Goal: Information Seeking & Learning: Learn about a topic

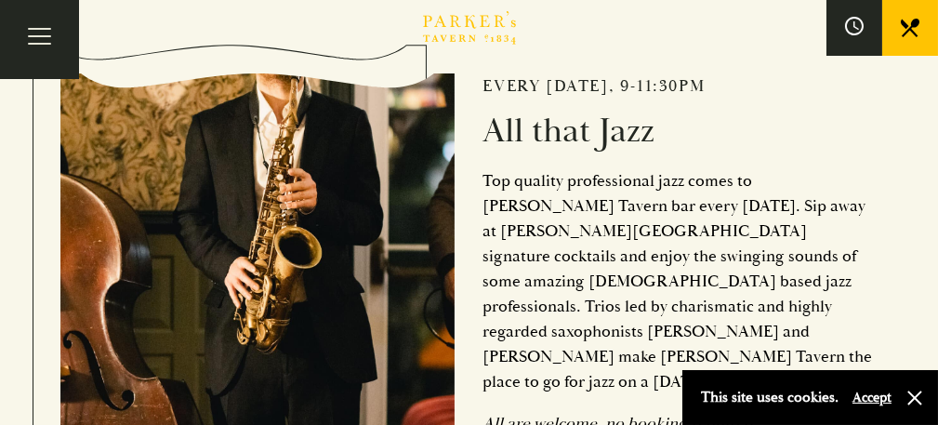
scroll to position [651, 0]
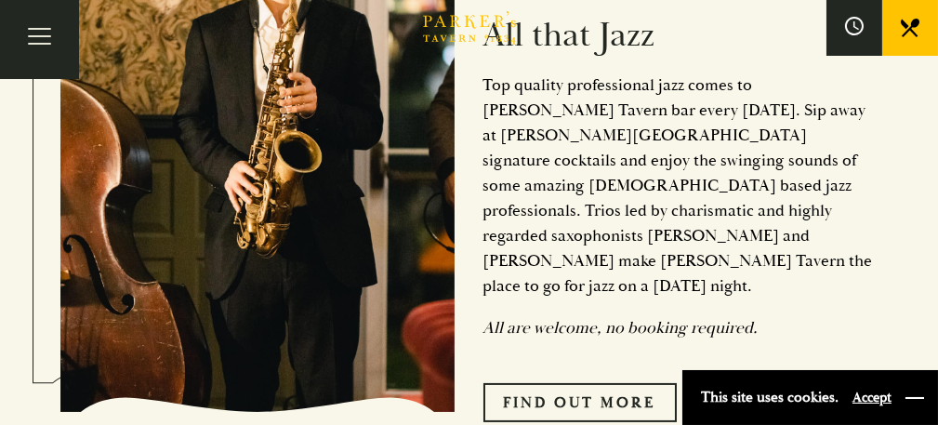
click at [915, 400] on button "button" at bounding box center [914, 397] width 19 height 19
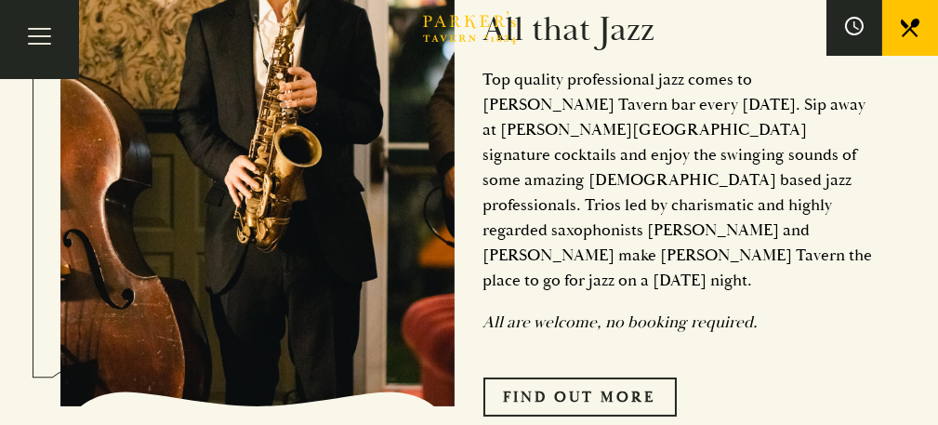
scroll to position [743, 0]
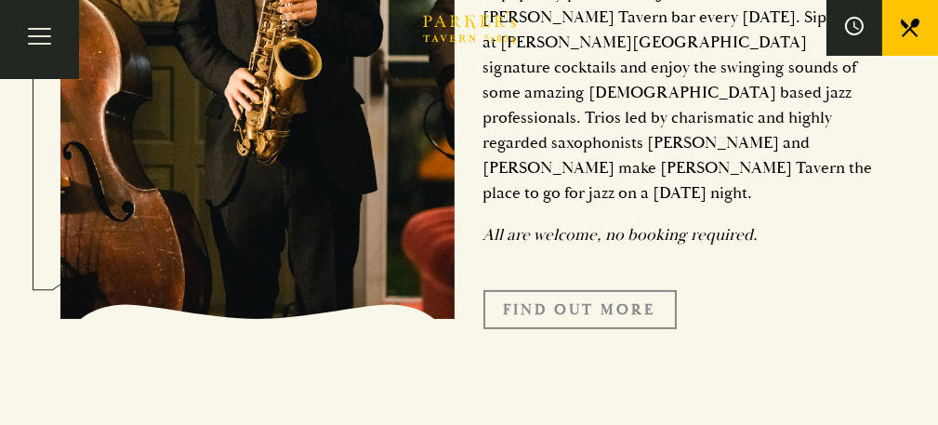
click at [599, 290] on link "Find Out More" at bounding box center [579, 309] width 193 height 39
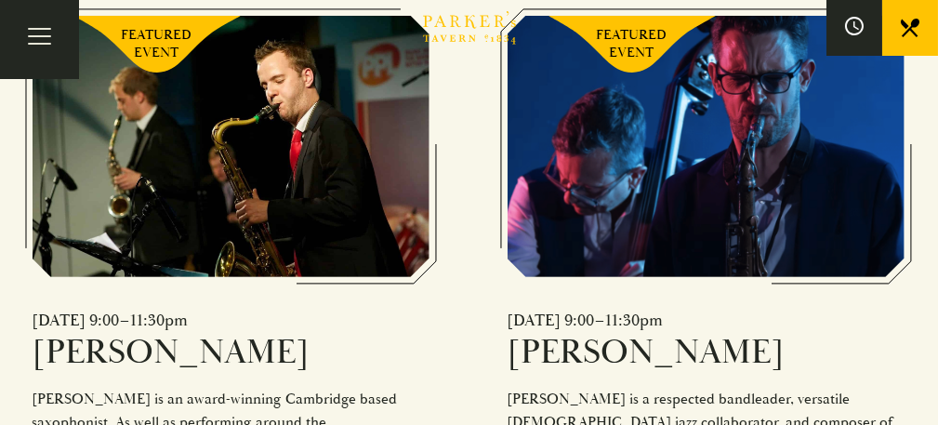
scroll to position [1115, 0]
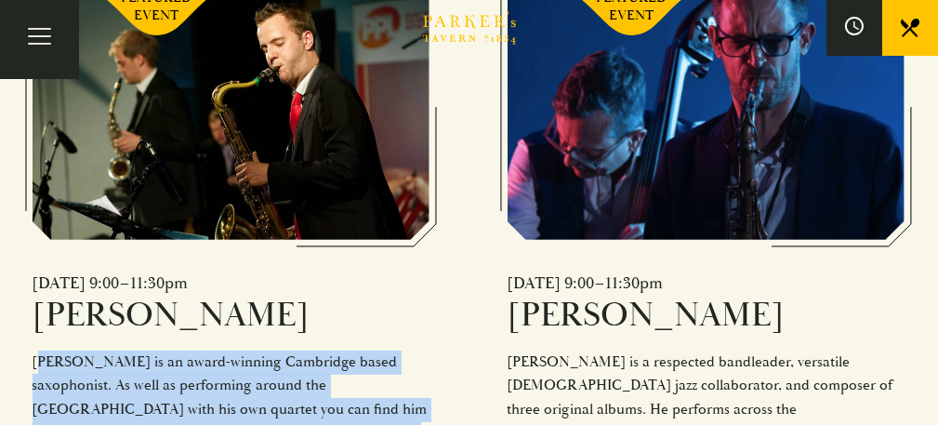
drag, startPoint x: 34, startPoint y: 256, endPoint x: 338, endPoint y: 352, distance: 318.9
copy div "[PERSON_NAME] is an award-winning Cambridge based saxophonist. As well as perfo…"
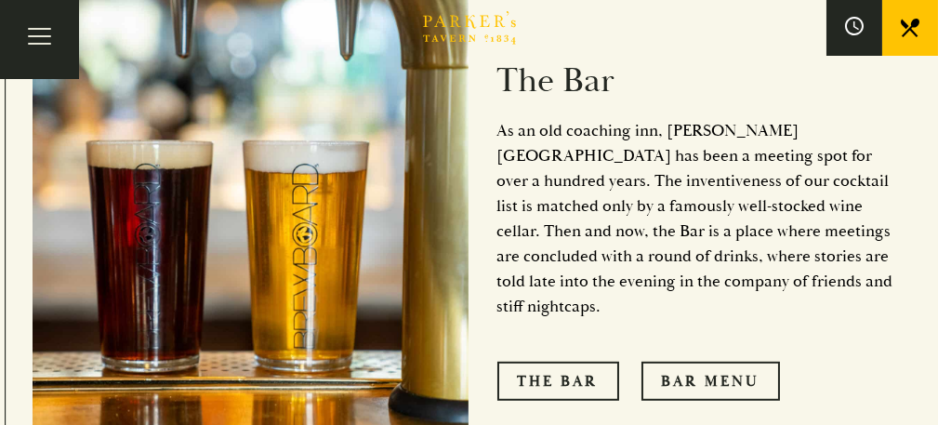
scroll to position [2509, 0]
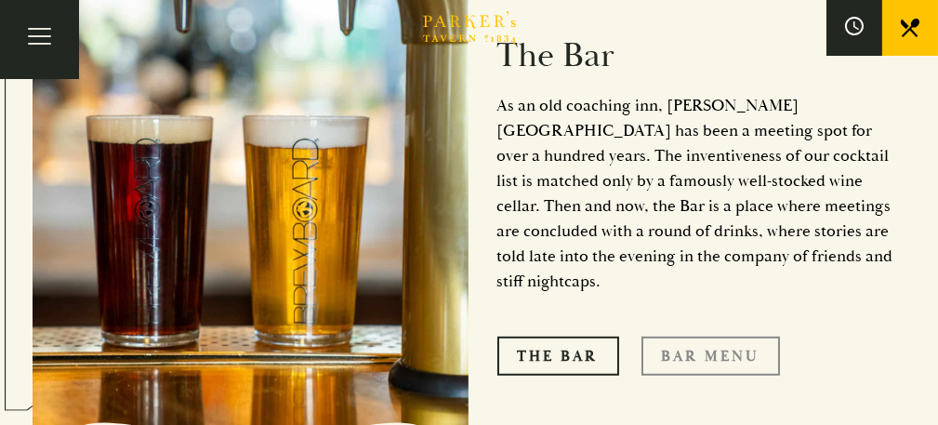
click at [714, 336] on link "Bar Menu" at bounding box center [710, 355] width 138 height 39
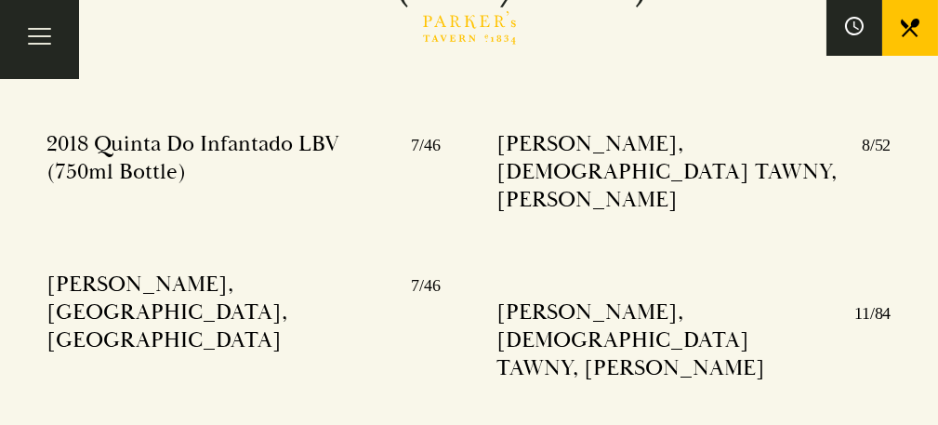
scroll to position [21746, 0]
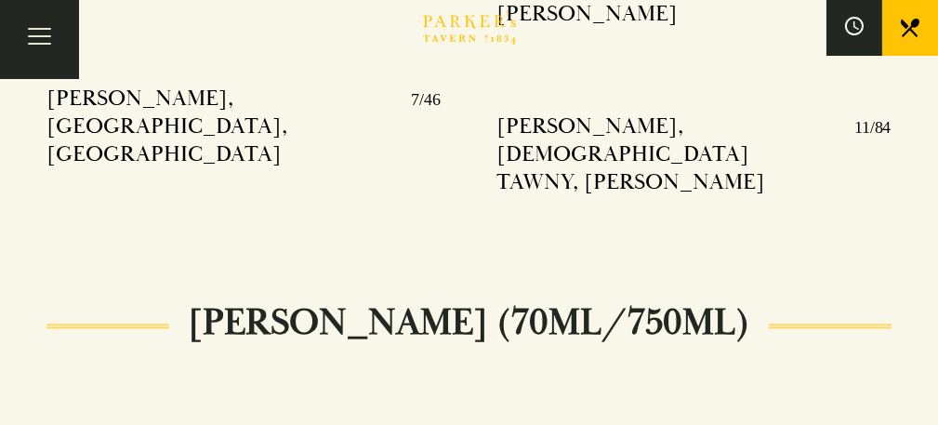
drag, startPoint x: 50, startPoint y: 241, endPoint x: 150, endPoint y: 276, distance: 105.5
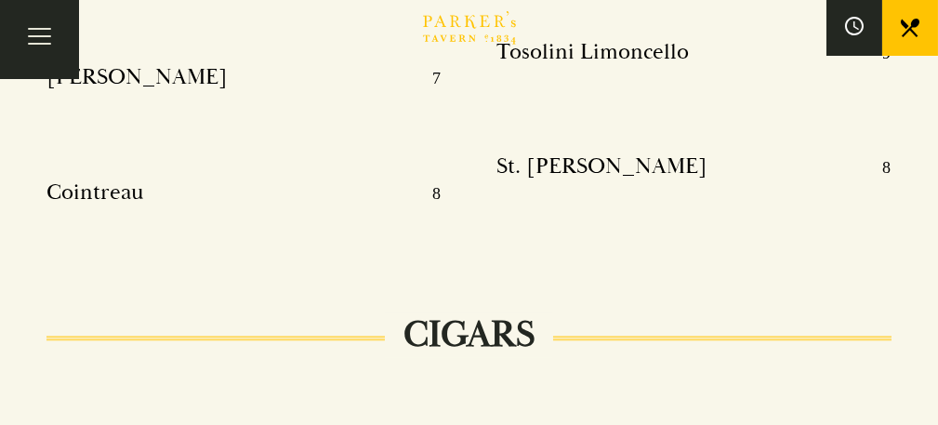
scroll to position [23883, 0]
